Goal: Check status

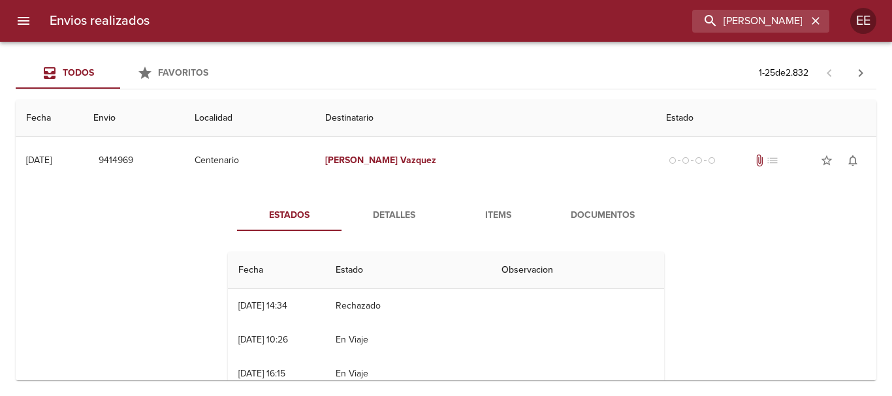
scroll to position [102, 0]
click at [819, 24] on icon "button" at bounding box center [815, 21] width 8 height 8
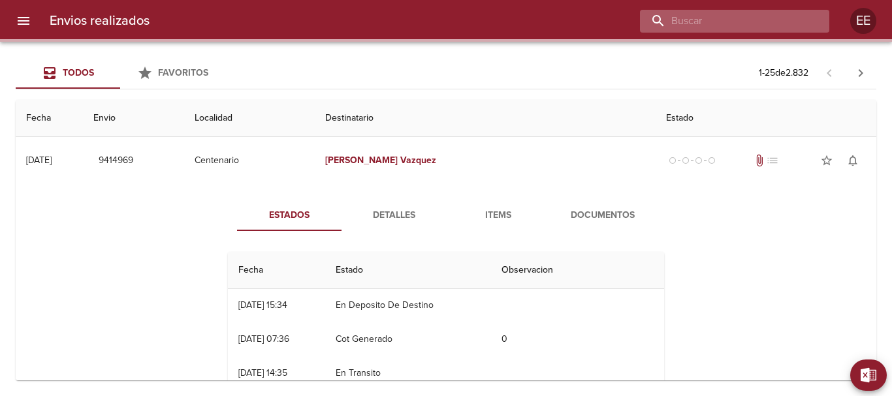
drag, startPoint x: 801, startPoint y: 17, endPoint x: 791, endPoint y: 14, distance: 10.9
click at [800, 17] on input "buscar" at bounding box center [723, 21] width 167 height 23
paste input "[PERSON_NAME] [PERSON_NAME]"
type input "[PERSON_NAME] [PERSON_NAME]"
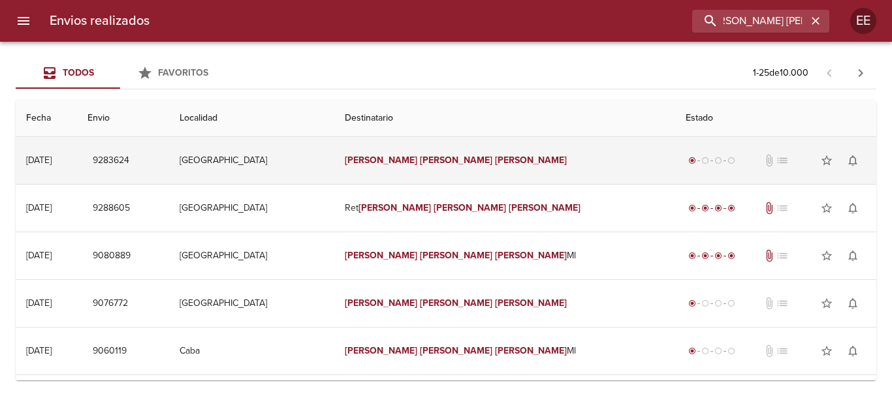
scroll to position [0, 0]
click at [334, 164] on td "[GEOGRAPHIC_DATA]" at bounding box center [251, 160] width 165 height 47
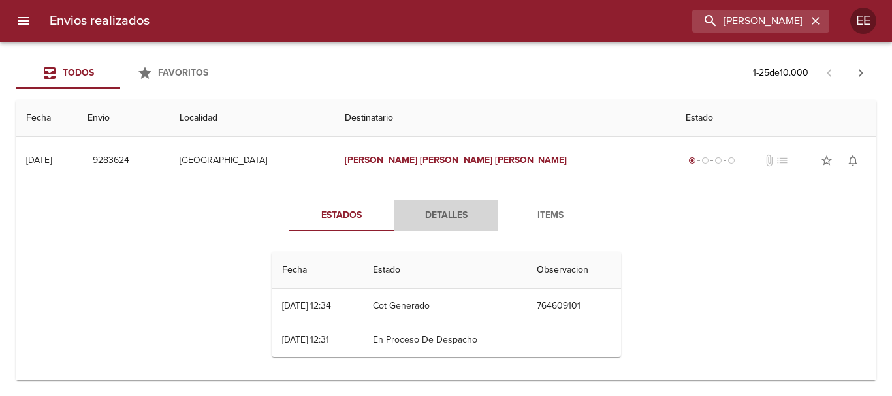
click at [462, 216] on span "Detalles" at bounding box center [445, 216] width 89 height 16
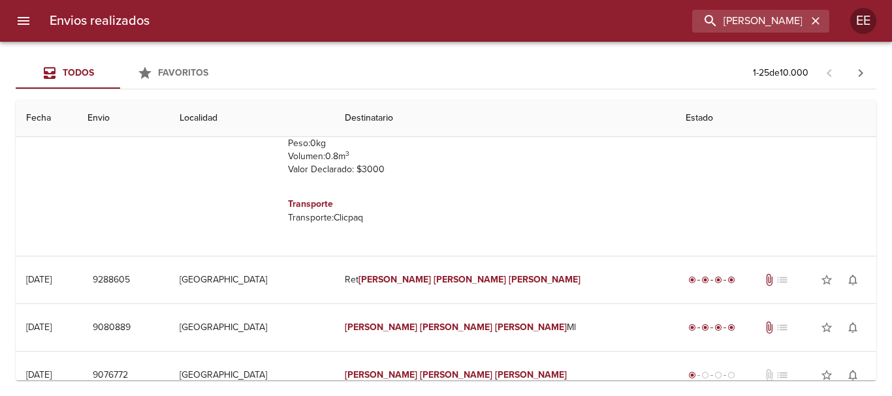
scroll to position [326, 0]
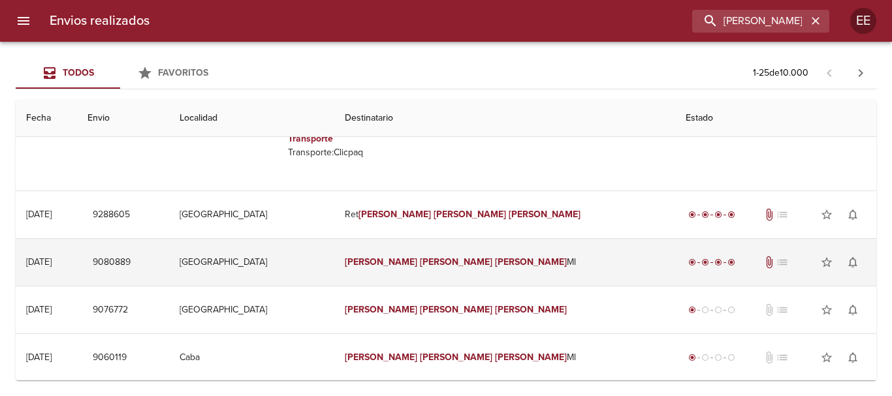
click at [334, 274] on td "[GEOGRAPHIC_DATA]" at bounding box center [251, 262] width 165 height 47
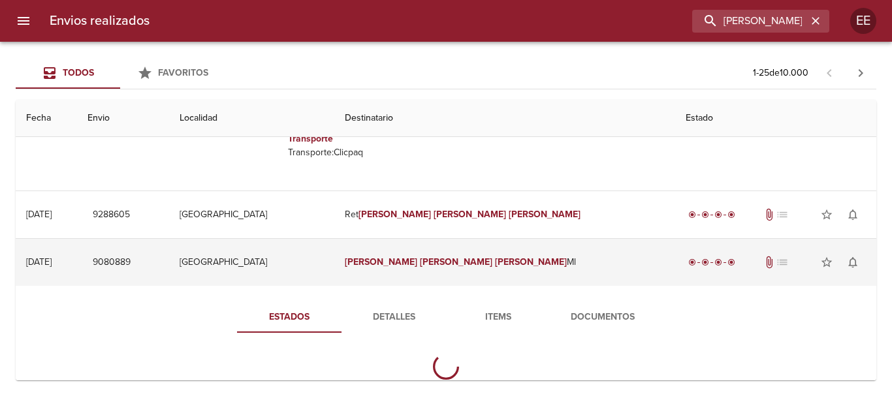
scroll to position [392, 0]
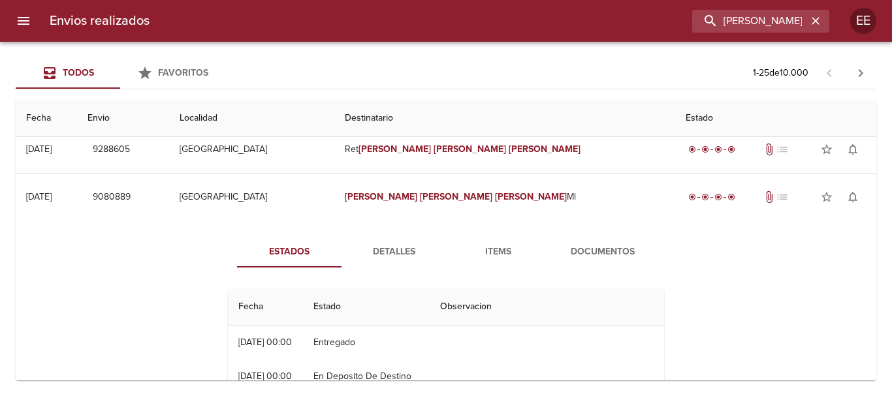
click at [392, 253] on span "Detalles" at bounding box center [393, 252] width 89 height 16
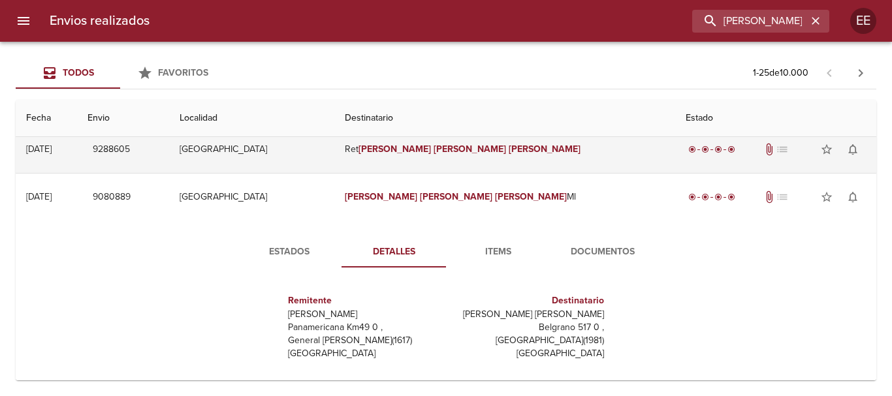
scroll to position [261, 0]
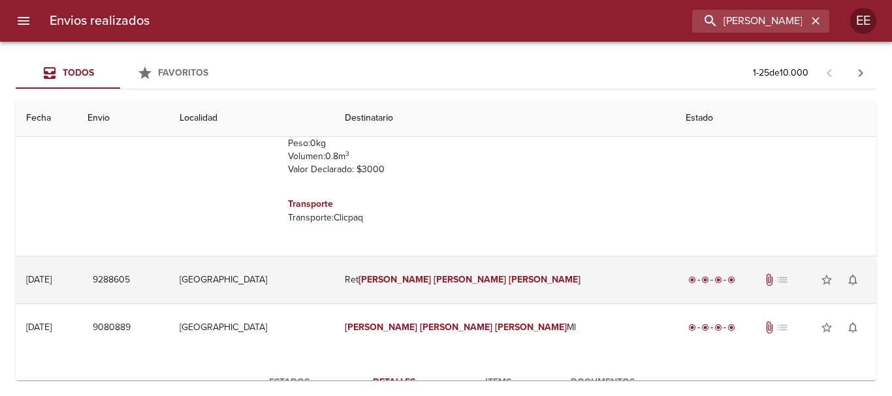
click at [330, 289] on td "[GEOGRAPHIC_DATA]" at bounding box center [251, 280] width 165 height 47
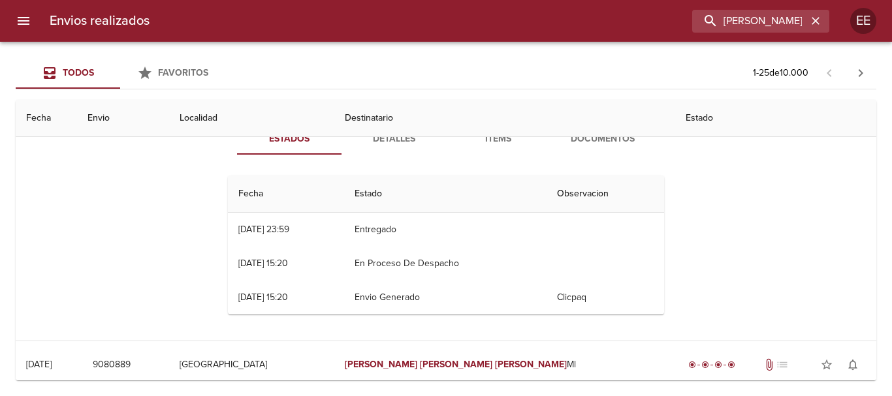
scroll to position [392, 0]
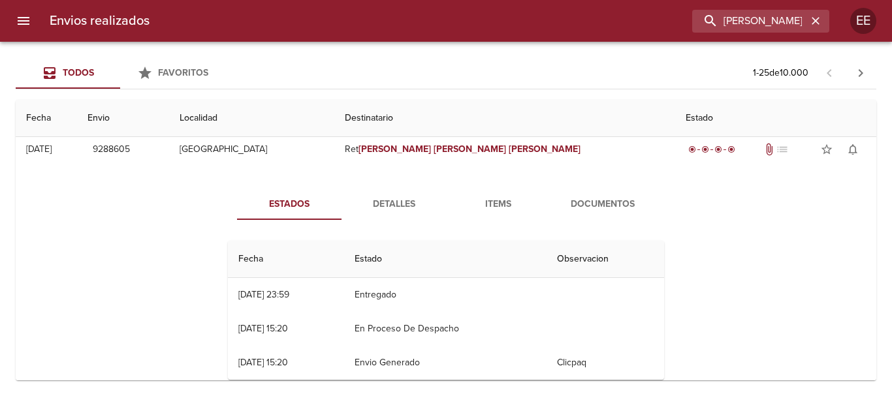
click at [400, 213] on button "Detalles" at bounding box center [393, 204] width 104 height 31
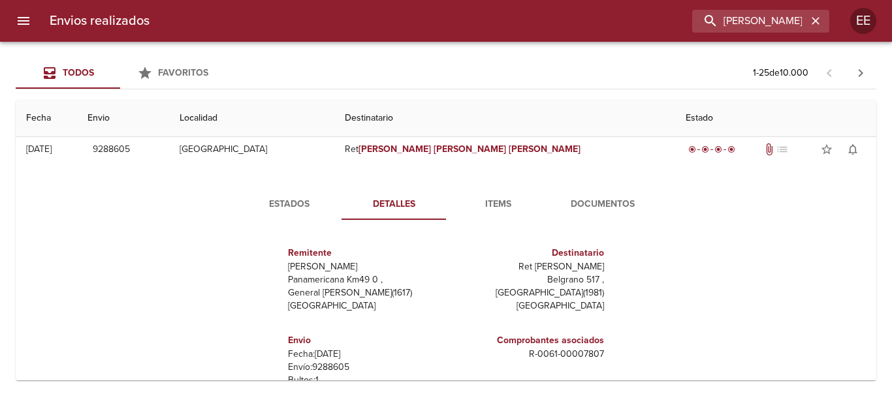
click at [589, 200] on span "Documentos" at bounding box center [602, 204] width 89 height 16
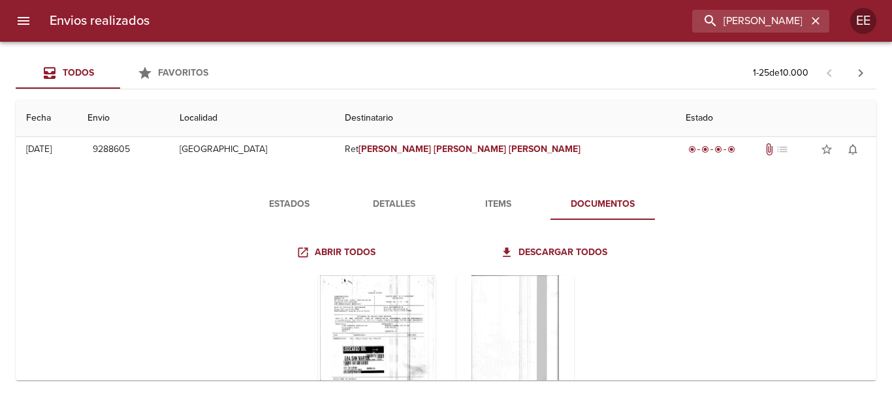
scroll to position [457, 0]
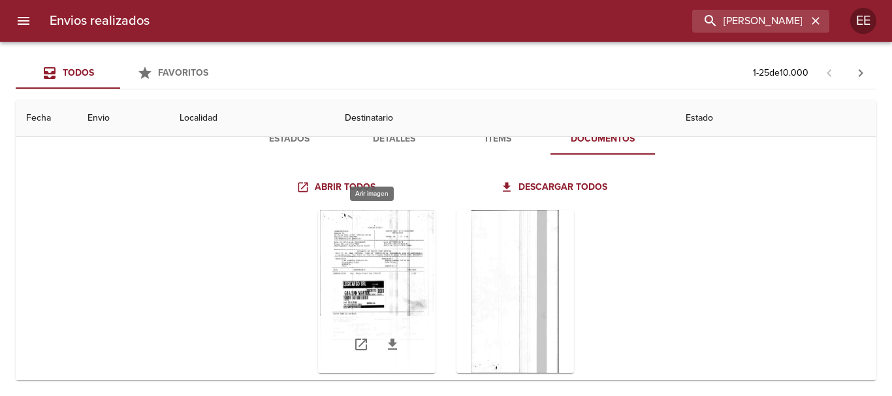
click at [383, 287] on div "Tabla de envíos del cliente" at bounding box center [377, 291] width 118 height 163
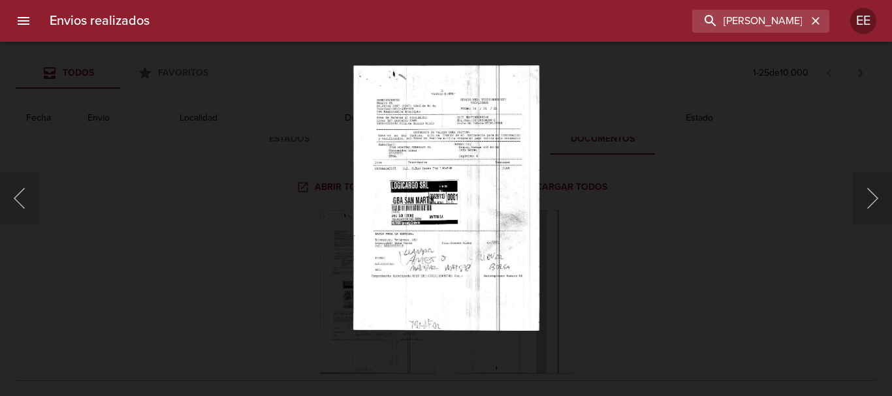
click at [230, 274] on div "Lightbox" at bounding box center [446, 198] width 892 height 396
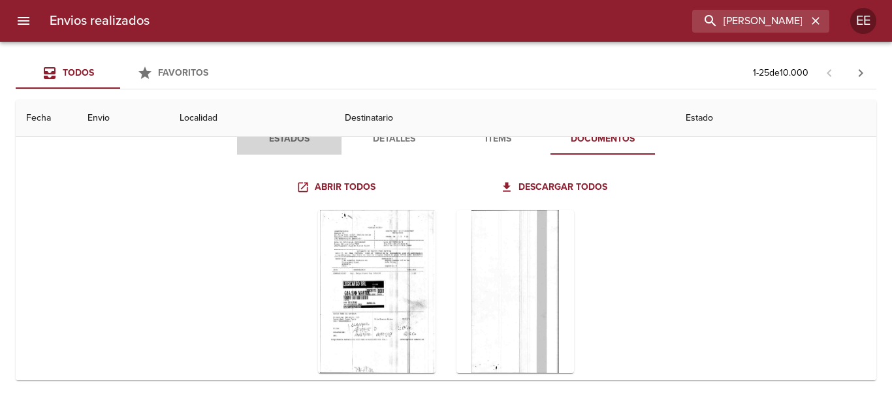
click at [285, 147] on span "Estados" at bounding box center [289, 139] width 89 height 16
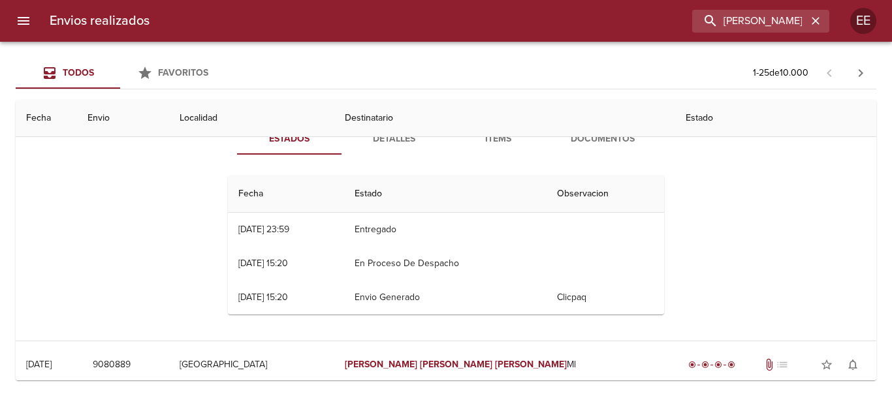
scroll to position [392, 0]
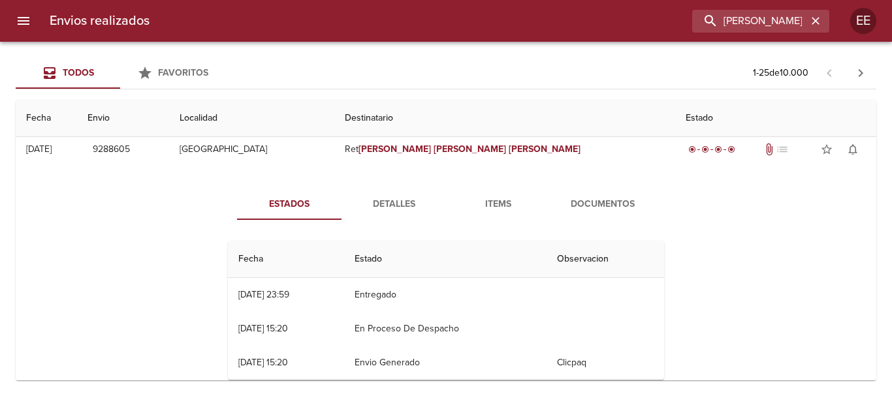
click at [386, 206] on span "Detalles" at bounding box center [393, 204] width 89 height 16
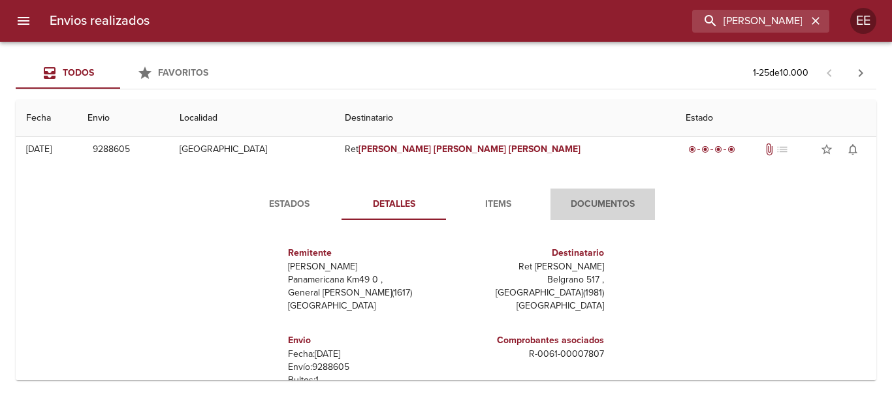
click at [592, 212] on span "Documentos" at bounding box center [602, 204] width 89 height 16
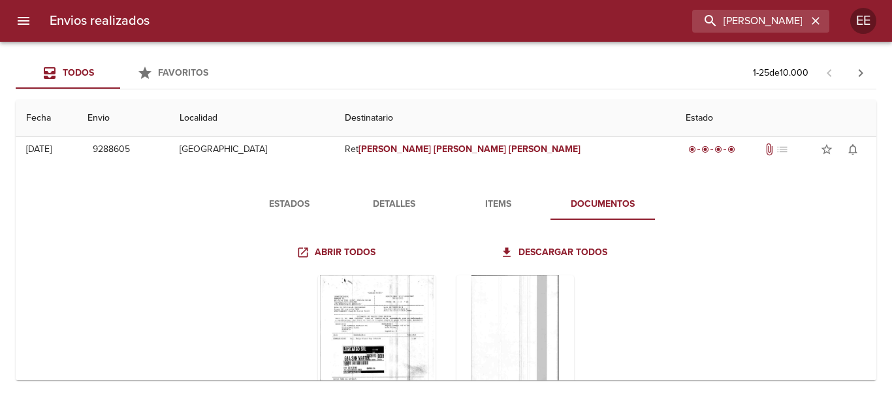
click at [272, 204] on span "Estados" at bounding box center [289, 204] width 89 height 16
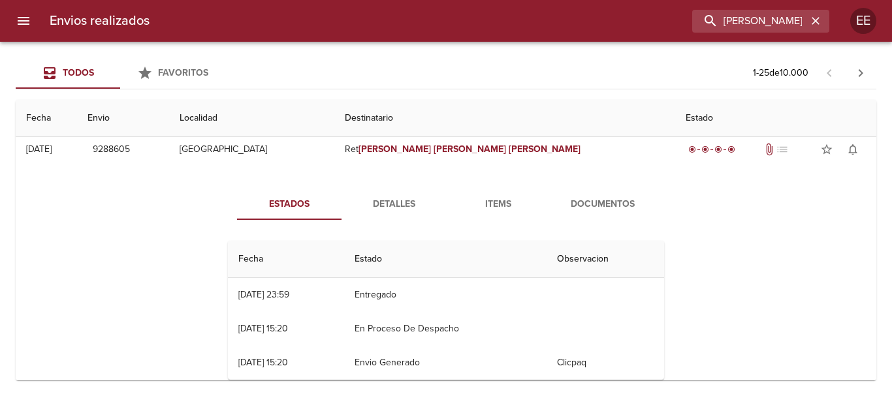
click at [824, 260] on div "Estados Detalles Items Documentos Fecha Estado Observacion 16/06 [DATE] 23:59 E…" at bounding box center [445, 289] width 839 height 233
drag, startPoint x: 388, startPoint y: 210, endPoint x: 396, endPoint y: 208, distance: 7.9
click at [388, 209] on span "Detalles" at bounding box center [393, 204] width 89 height 16
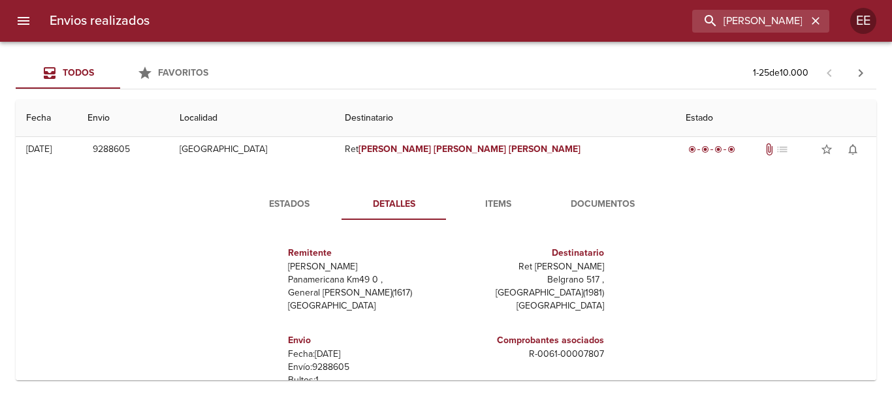
click at [597, 195] on button "Documentos" at bounding box center [602, 204] width 104 height 31
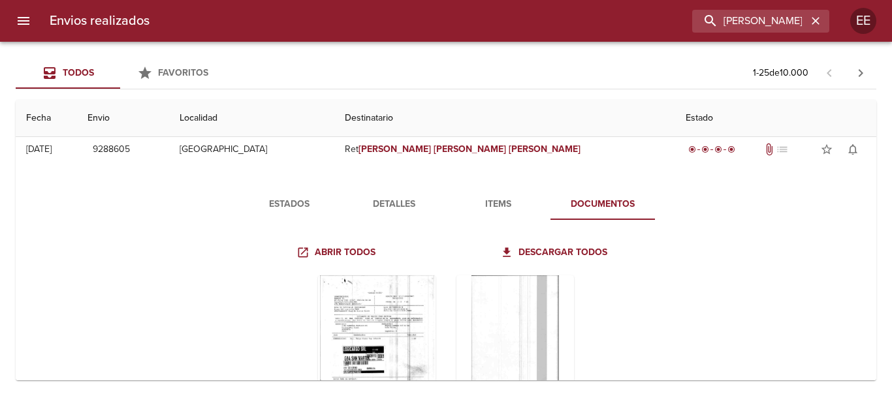
scroll to position [522, 0]
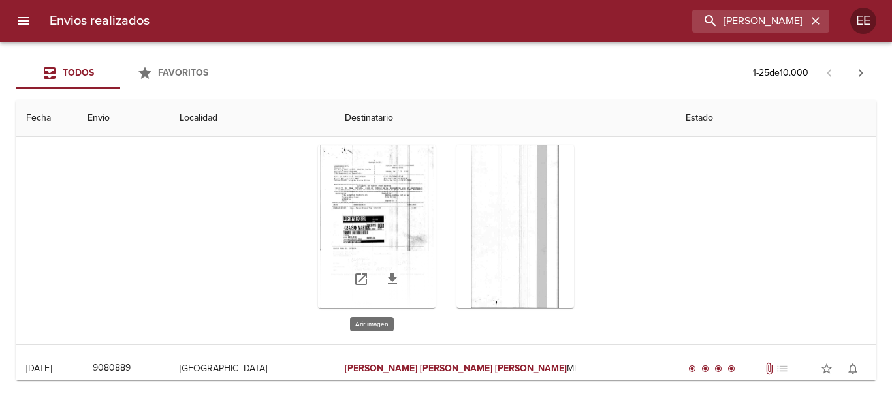
click at [416, 198] on div "Tabla de envíos del cliente" at bounding box center [377, 226] width 118 height 163
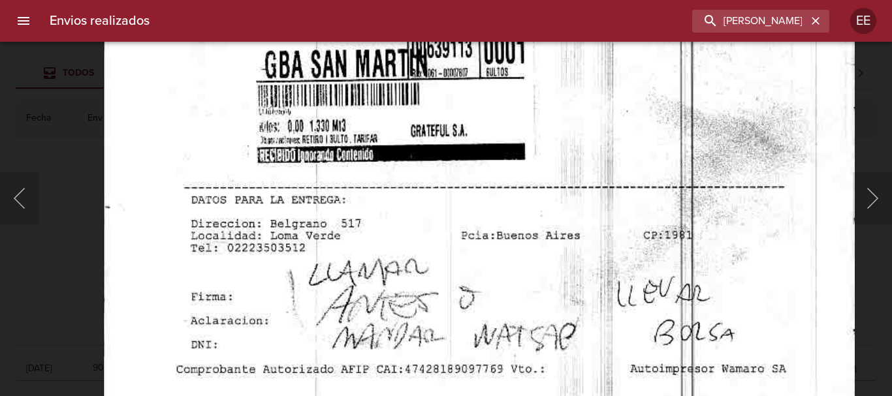
click at [420, 106] on img "Lightbox" at bounding box center [477, 55] width 751 height 1072
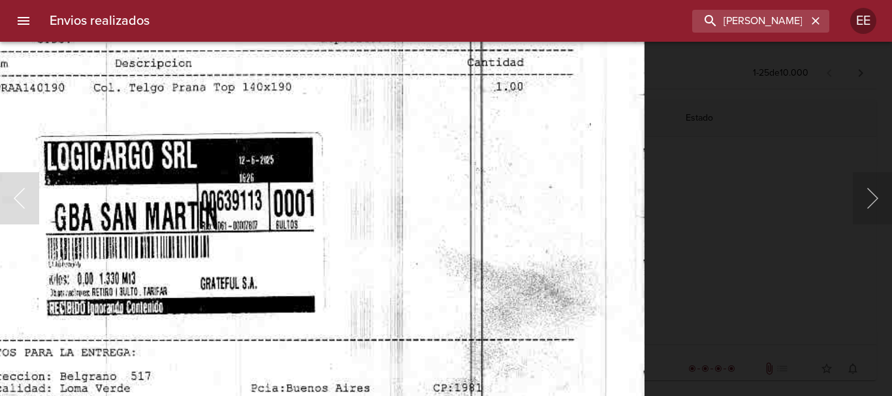
click at [489, 0] on html "Envios realizados [PERSON_NAME] [PERSON_NAME] EE Todos Favoritos 1 - 25 de 10.0…" at bounding box center [446, 0] width 892 height 0
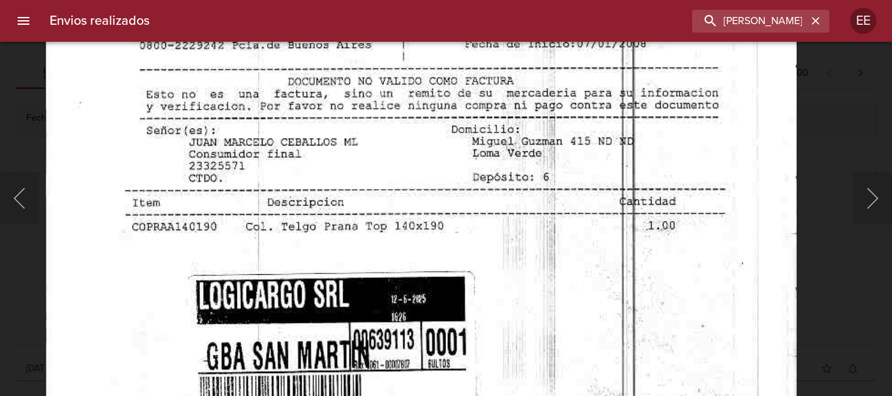
click at [614, 313] on img "Lightbox" at bounding box center [419, 347] width 751 height 1072
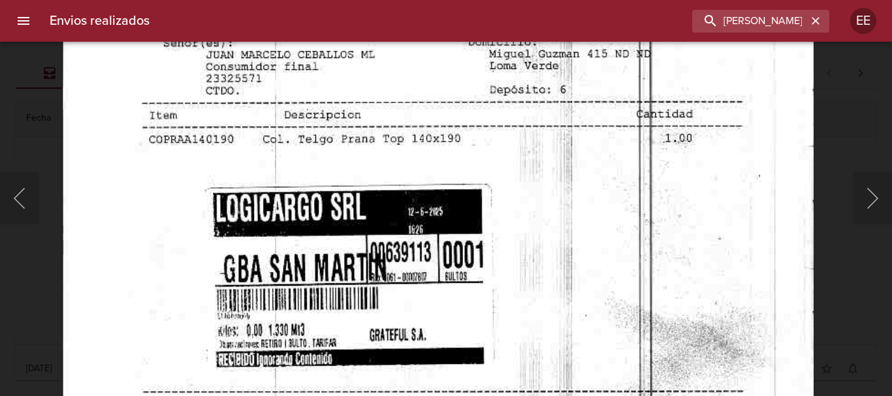
click at [471, 134] on img "Lightbox" at bounding box center [436, 259] width 751 height 1072
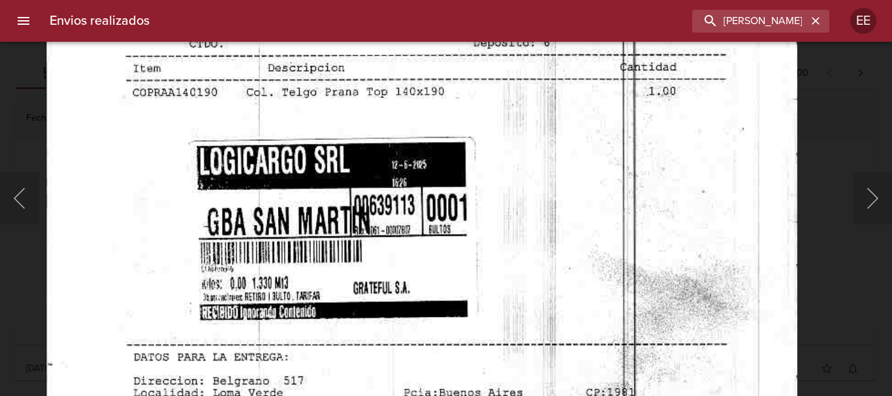
click at [531, 144] on img "Lightbox" at bounding box center [420, 212] width 751 height 1072
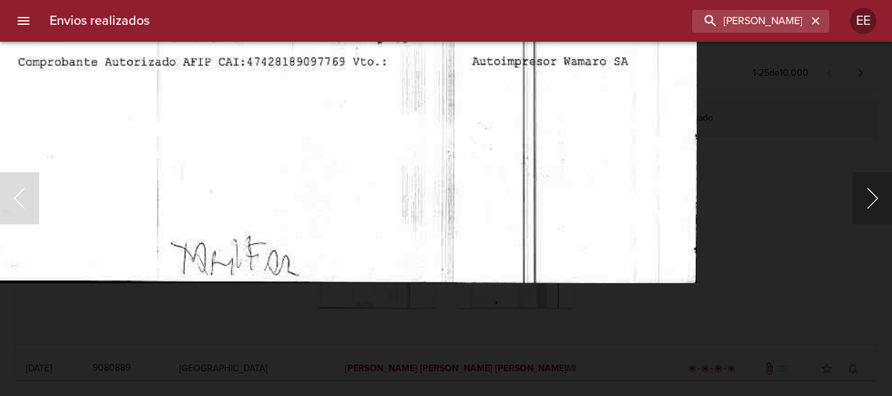
click at [876, 193] on button "Siguiente" at bounding box center [872, 198] width 39 height 52
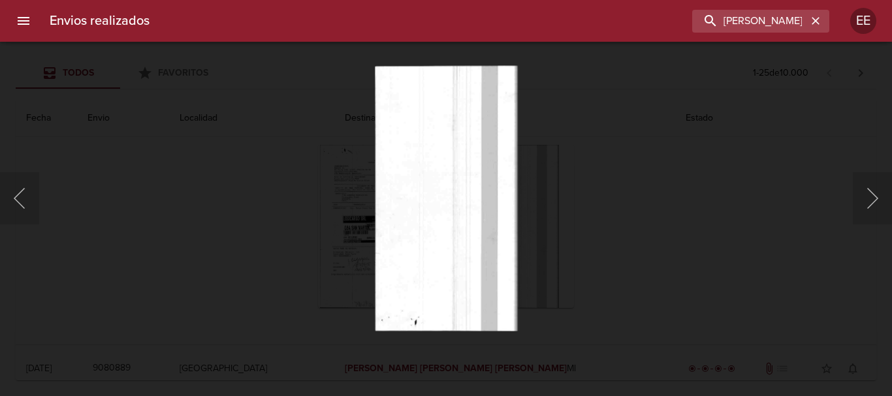
click at [742, 234] on div "Lightbox" at bounding box center [446, 198] width 892 height 396
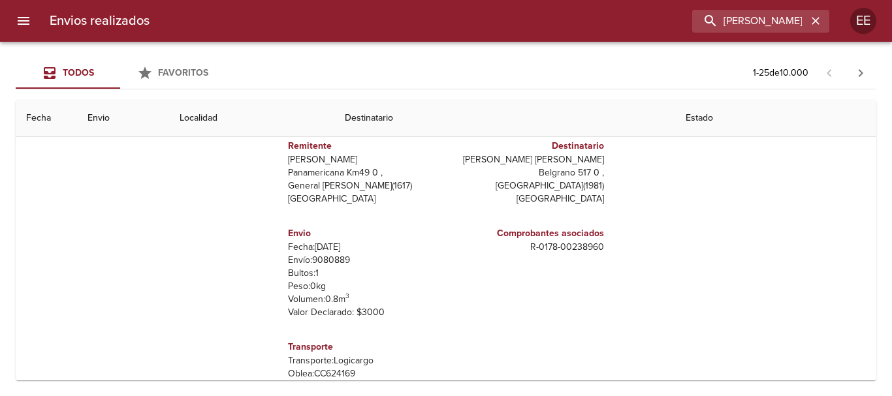
scroll to position [783, 0]
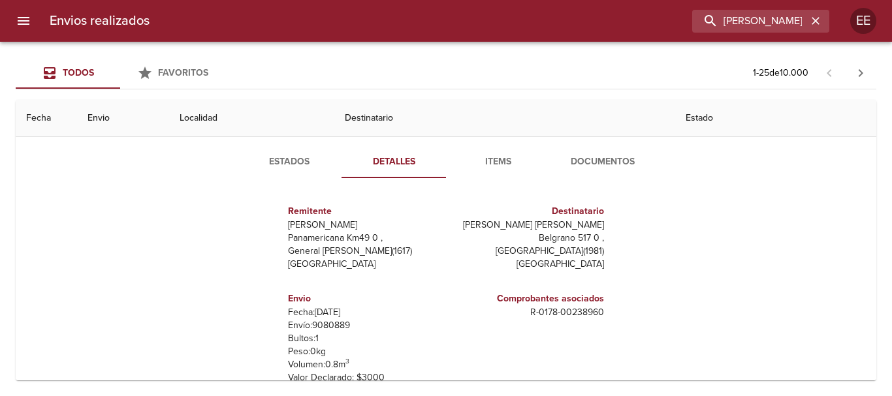
click at [589, 168] on span "Documentos" at bounding box center [602, 162] width 89 height 16
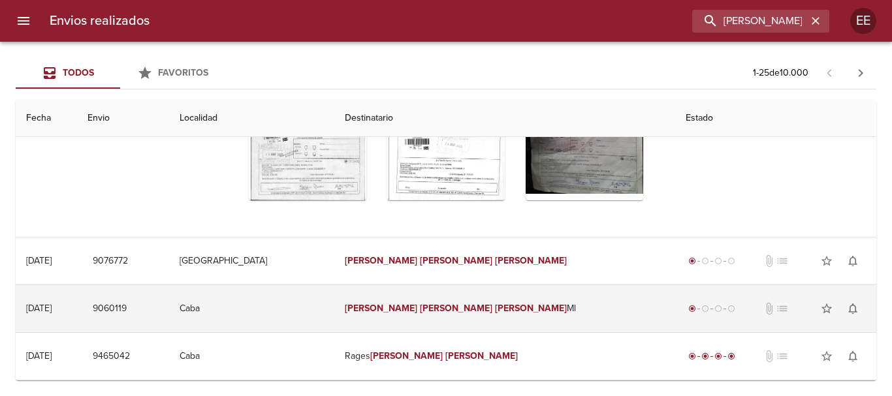
scroll to position [849, 0]
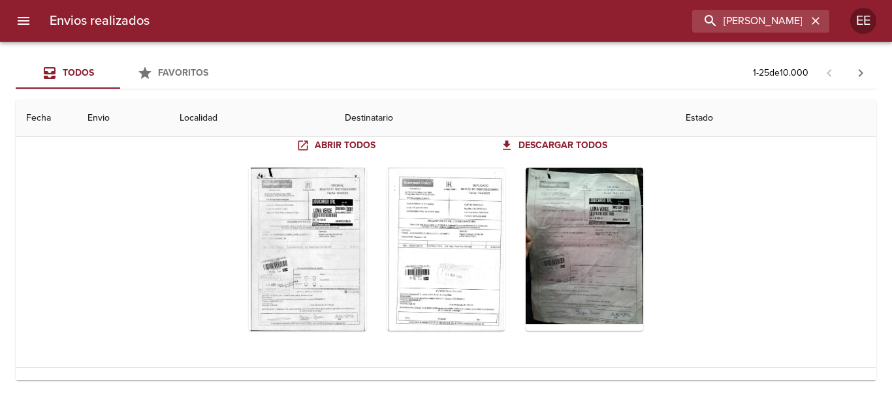
click at [47, 265] on div "Estados Detalles Items Documentos Abrir todos Descargar todos" at bounding box center [445, 217] width 839 height 302
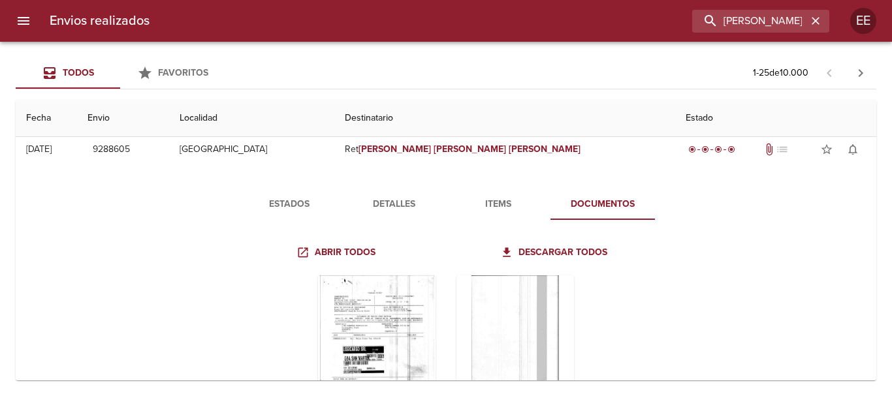
scroll to position [326, 0]
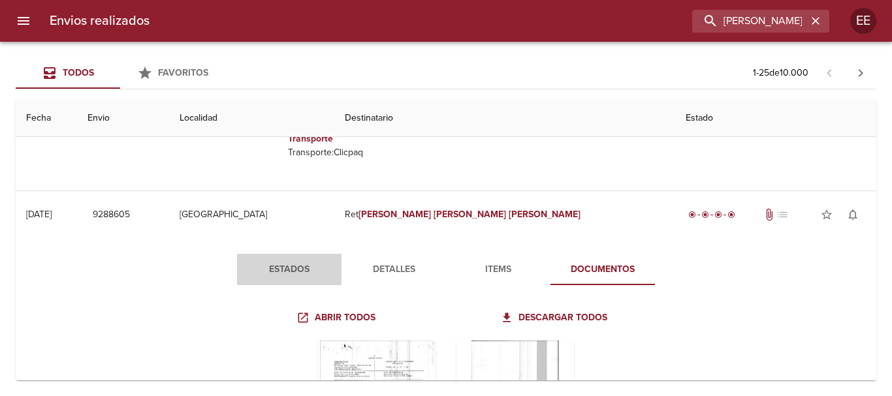
click at [277, 283] on button "Estados" at bounding box center [289, 269] width 104 height 31
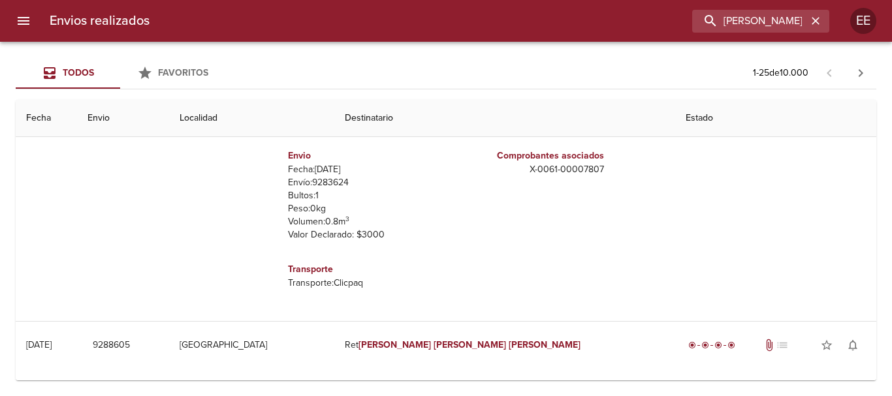
scroll to position [0, 0]
